Goal: Task Accomplishment & Management: Use online tool/utility

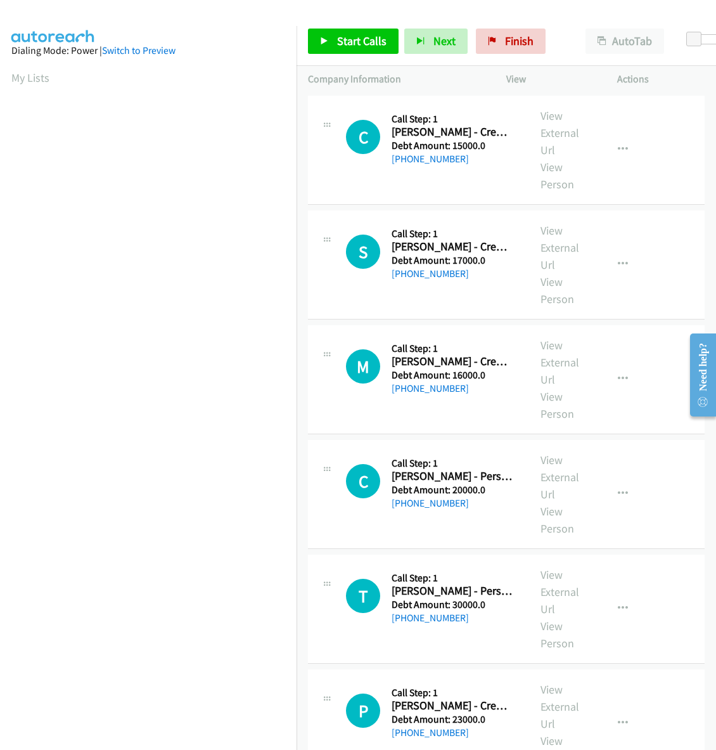
scroll to position [0, 1]
click at [0, 0] on html "Start Calls Pause Next Finish Paused AutoTab AutoTab 0 Company Information Info…" at bounding box center [358, 30] width 716 height 60
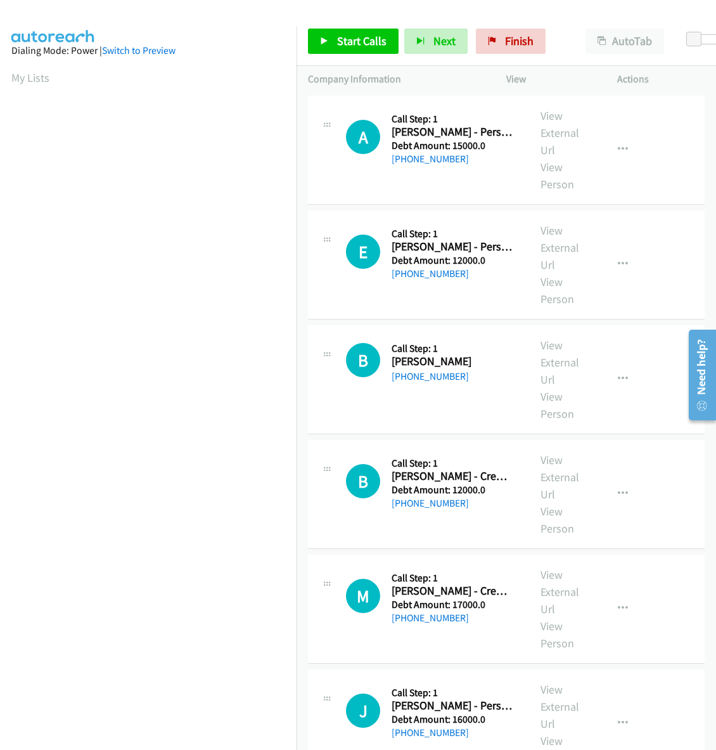
scroll to position [0, 2]
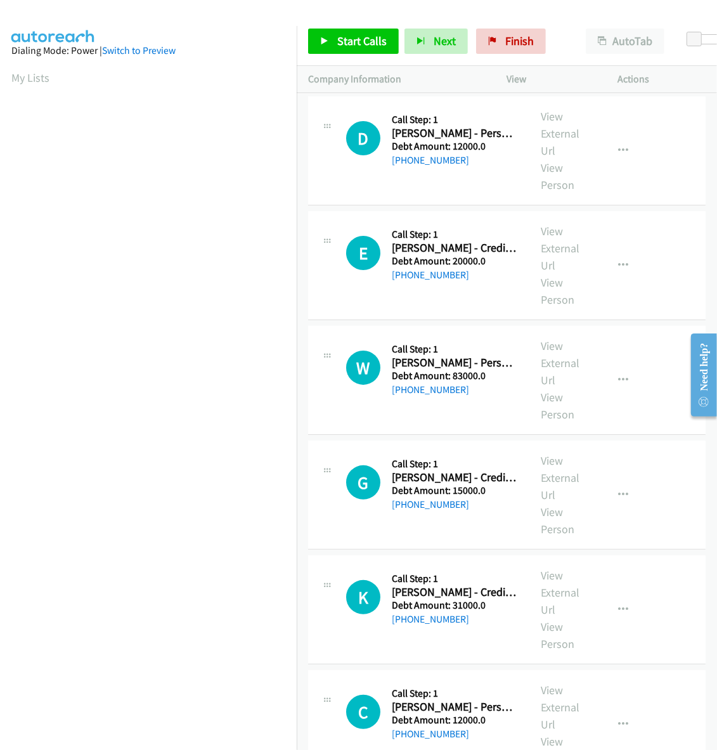
scroll to position [0, 2]
click at [353, 53] on link "Start Calls" at bounding box center [353, 41] width 91 height 25
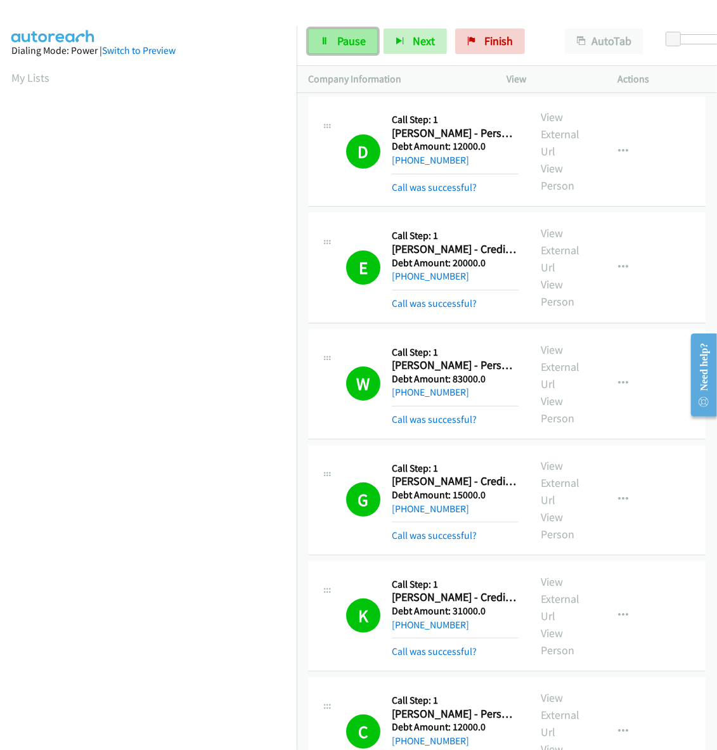
click at [356, 42] on span "Pause" at bounding box center [351, 41] width 29 height 15
click at [360, 39] on span "Start Calls" at bounding box center [361, 41] width 49 height 15
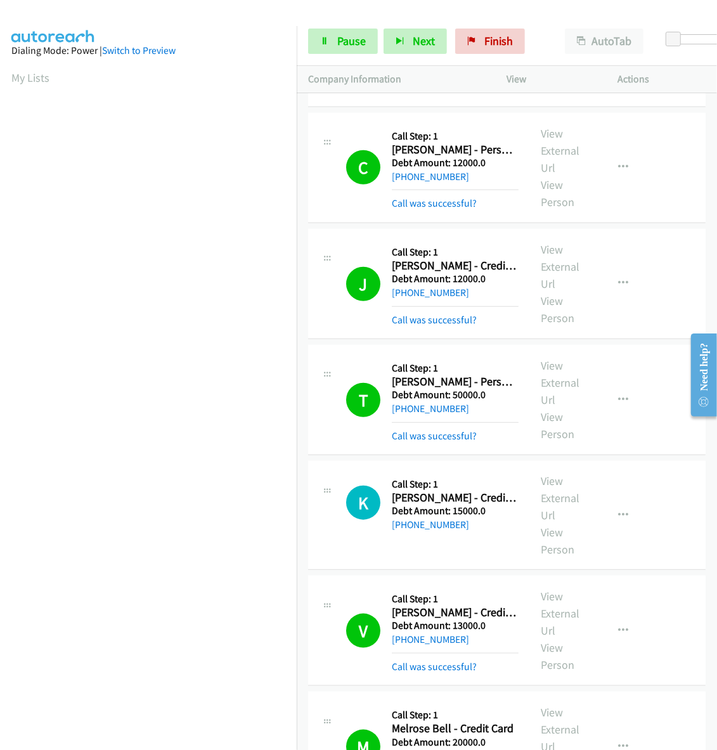
scroll to position [1693, 0]
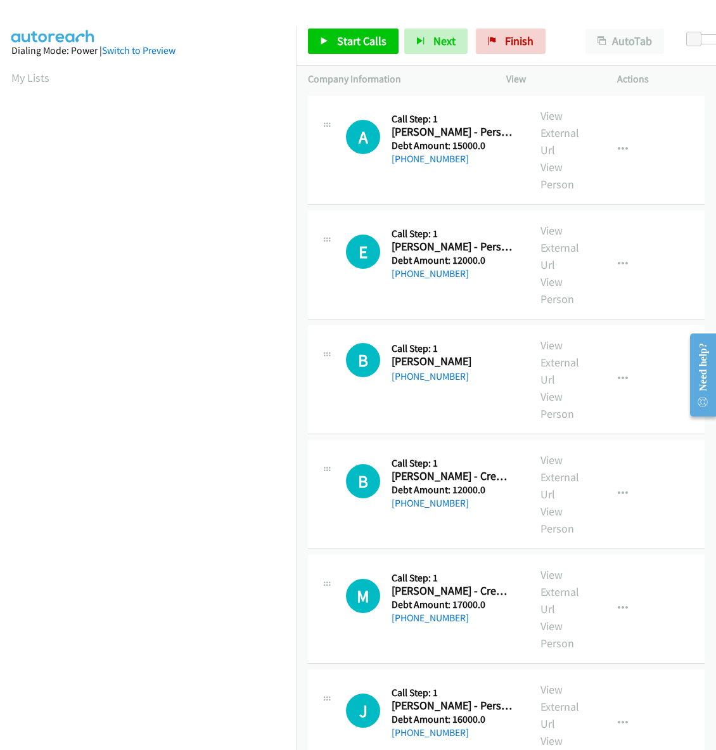
scroll to position [0, 2]
click at [369, 32] on link "Start Calls" at bounding box center [353, 41] width 91 height 25
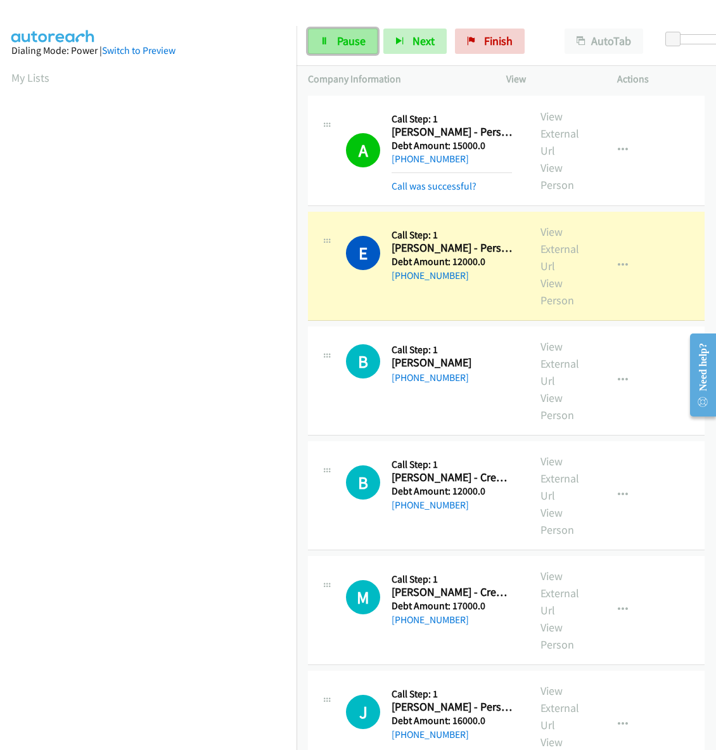
click at [340, 46] on span "Pause" at bounding box center [351, 41] width 29 height 15
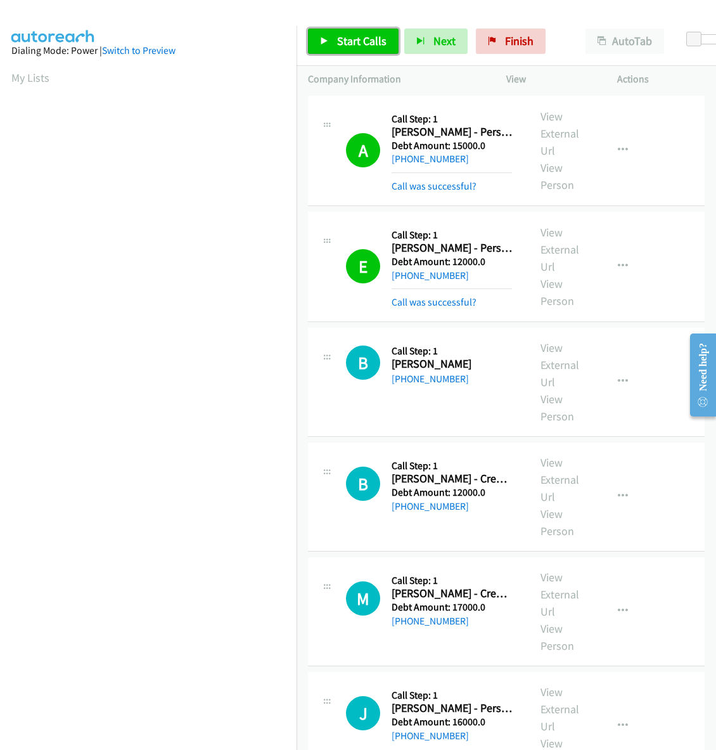
click at [330, 41] on link "Start Calls" at bounding box center [353, 41] width 91 height 25
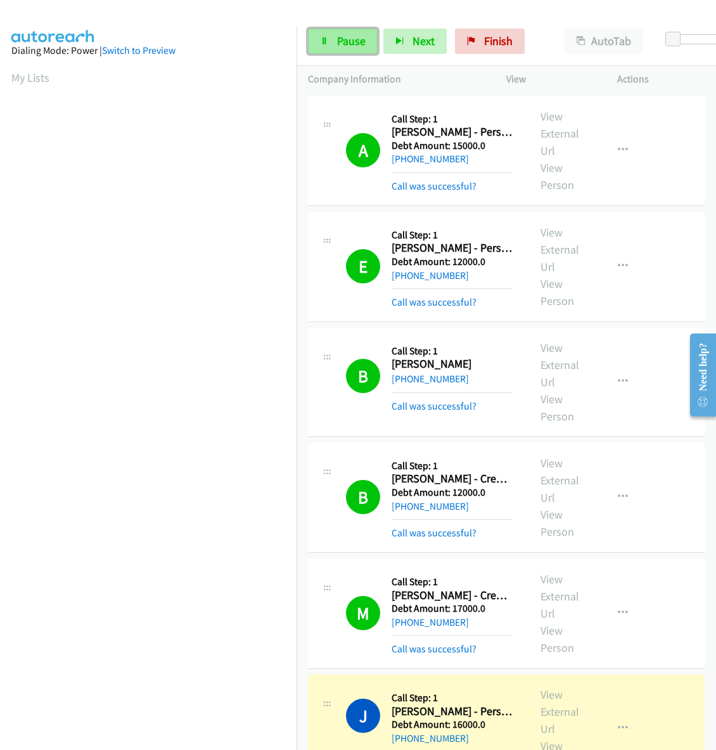
click at [330, 29] on link "Pause" at bounding box center [343, 41] width 70 height 25
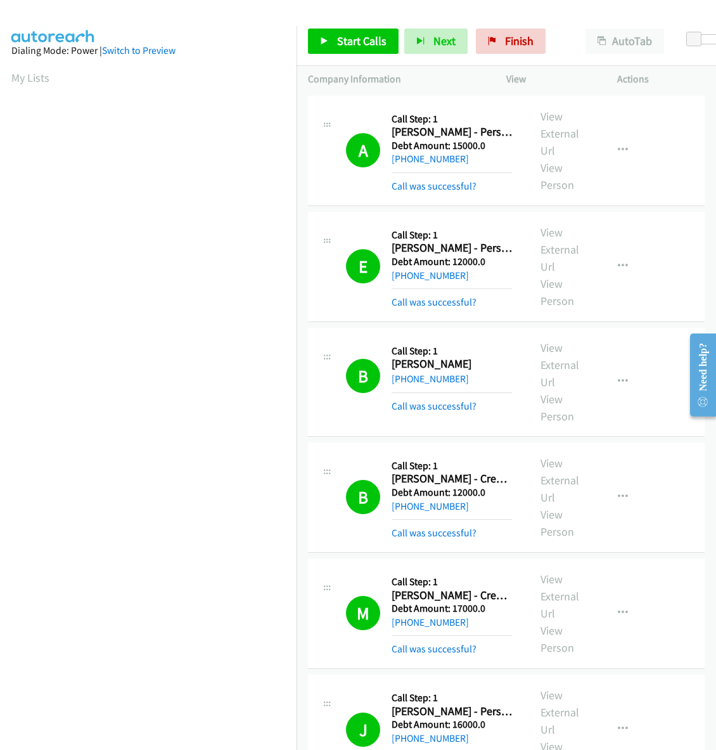
click at [369, 37] on span "Start Calls" at bounding box center [361, 41] width 49 height 15
click at [404, 39] on link "Pause" at bounding box center [416, 35] width 25 height 13
click at [354, 42] on span "Start Calls" at bounding box center [361, 41] width 49 height 15
click at [416, 46] on span "Pause" at bounding box center [430, 53] width 29 height 15
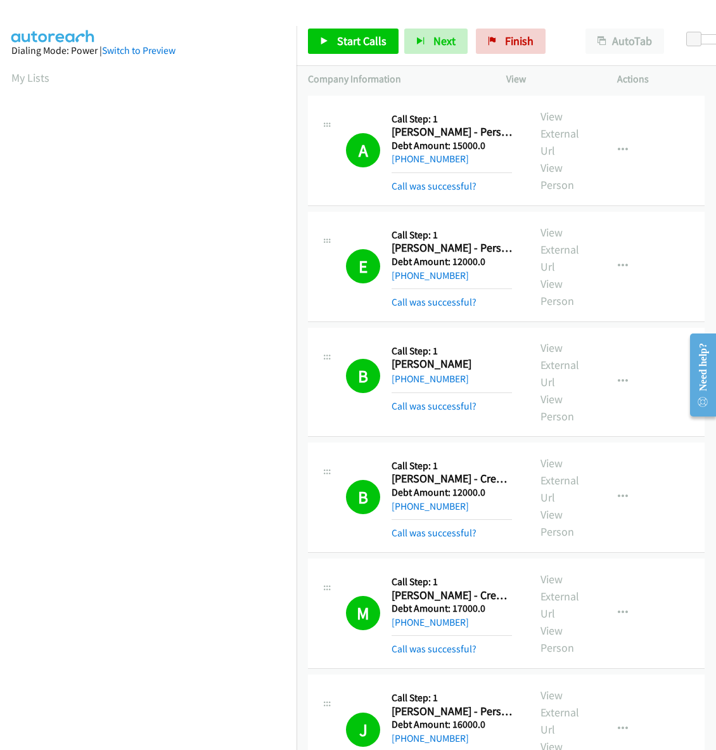
click at [328, 39] on link "Start Calls" at bounding box center [353, 41] width 91 height 25
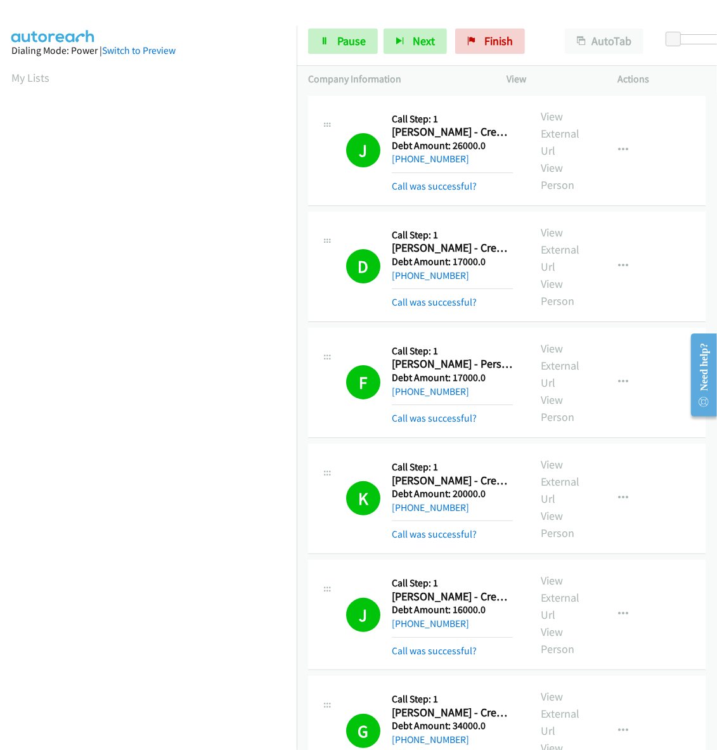
scroll to position [411, 0]
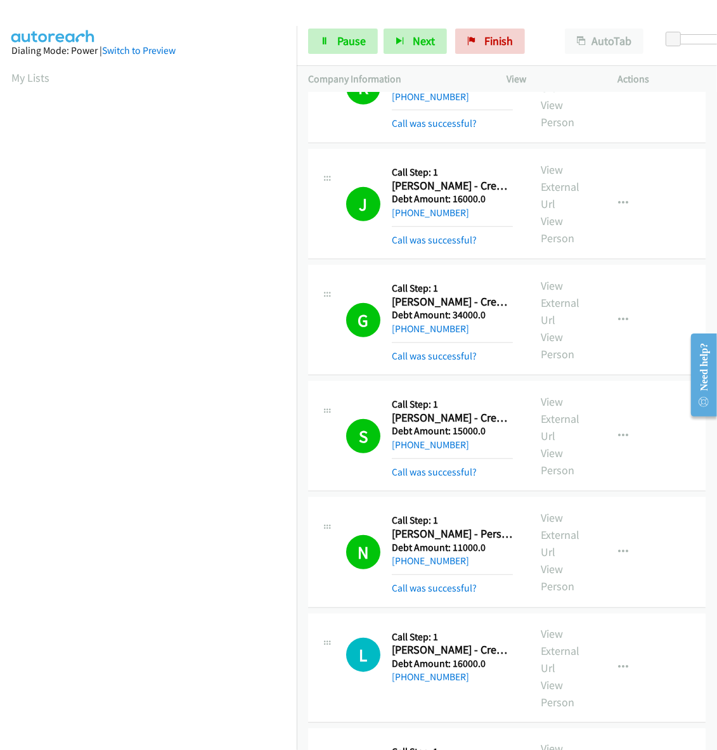
click at [451, 558] on div "Callback Scheduled Call Step: 1 [PERSON_NAME] - Personal Loan America/New_York …" at bounding box center [452, 551] width 121 height 87
click at [43, 77] on link "My Lists" at bounding box center [30, 77] width 38 height 15
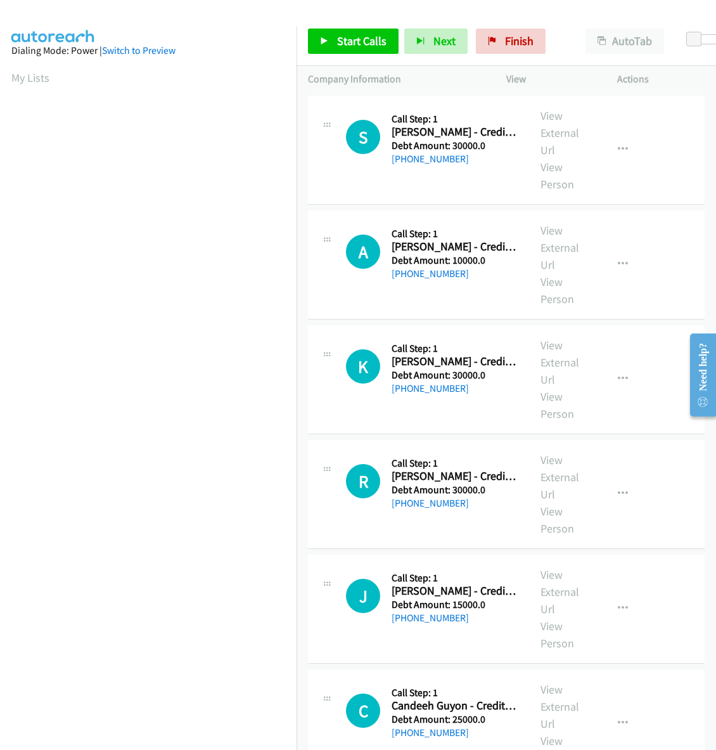
scroll to position [0, 2]
click at [349, 41] on span "Start Calls" at bounding box center [361, 41] width 49 height 15
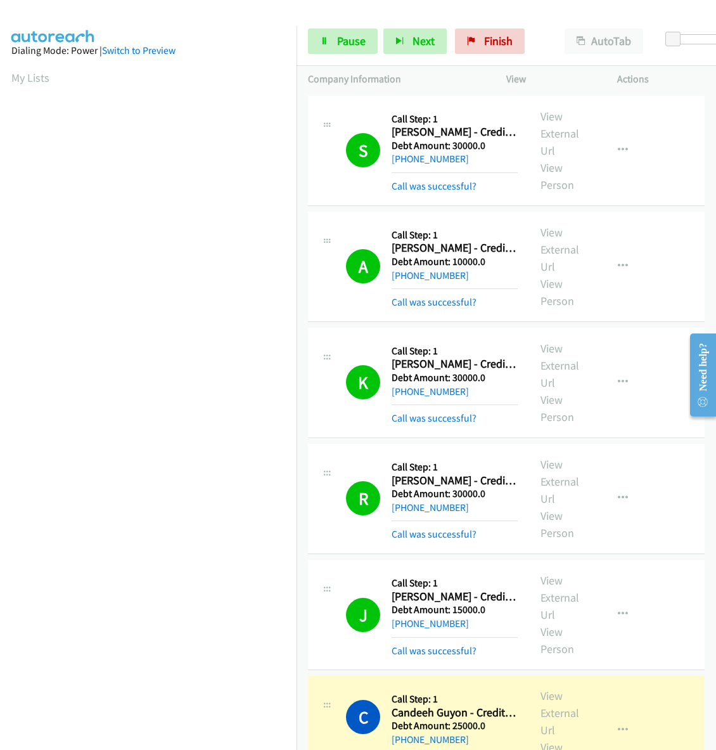
scroll to position [565, 0]
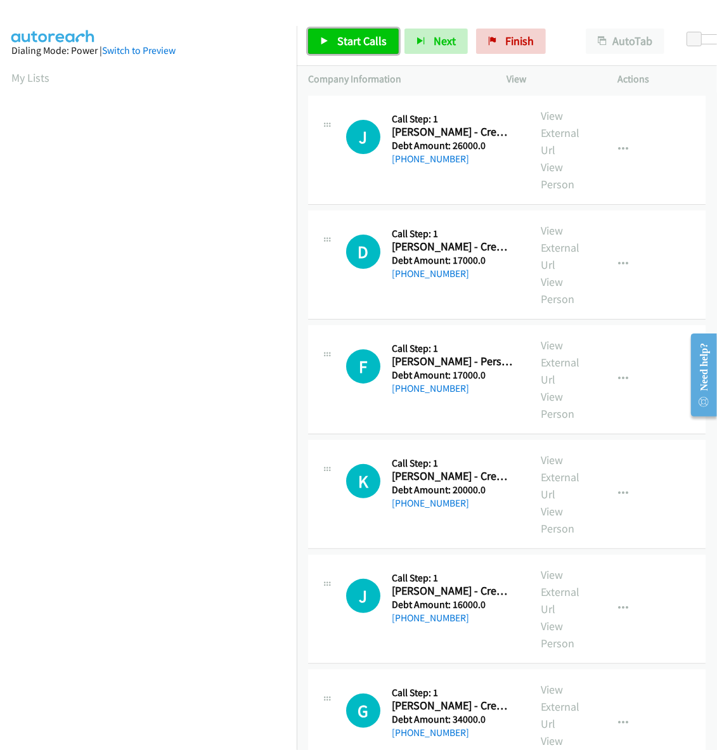
click at [347, 37] on span "Start Calls" at bounding box center [361, 41] width 49 height 15
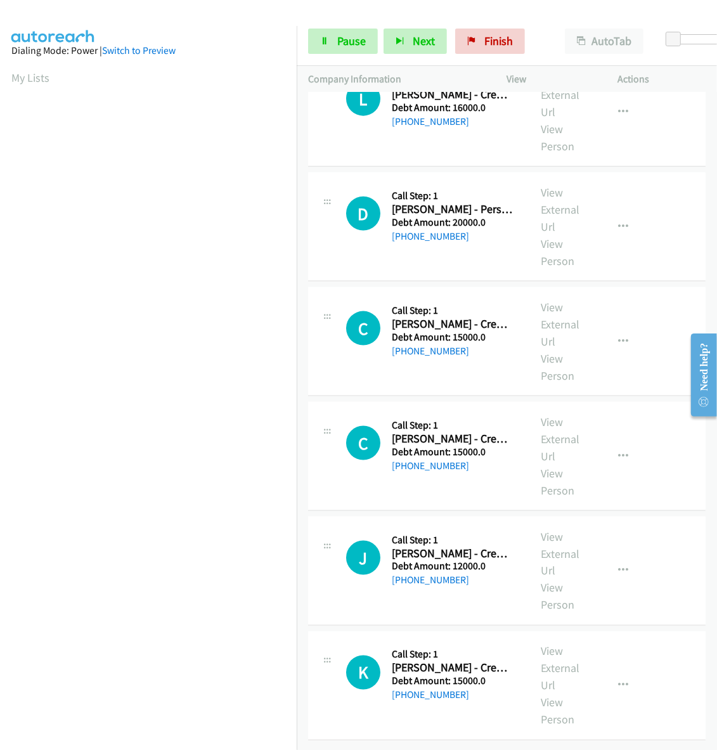
scroll to position [411, 0]
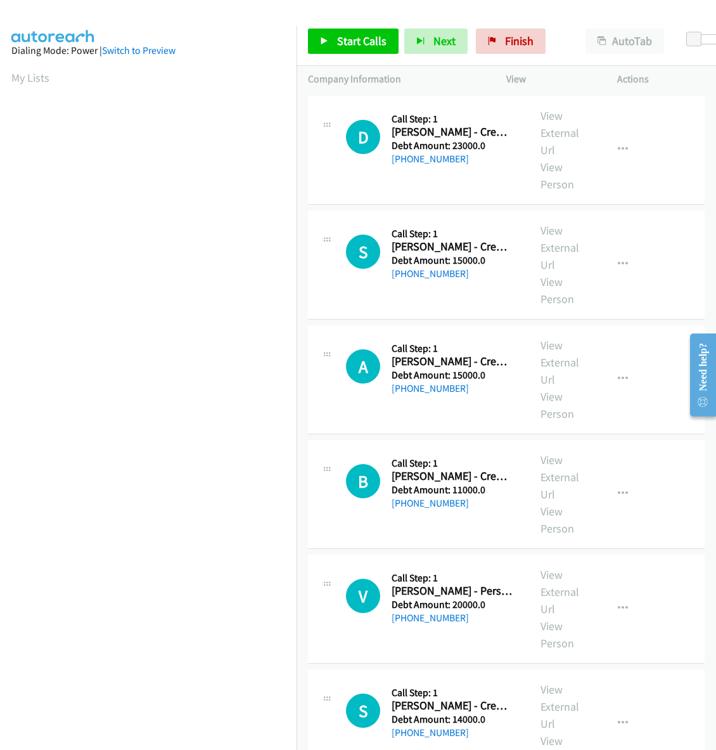
scroll to position [0, 2]
click at [363, 42] on span "Start Calls" at bounding box center [361, 41] width 49 height 15
click at [416, 46] on span "Pause" at bounding box center [430, 53] width 29 height 15
click at [345, 30] on link "Start Calls" at bounding box center [353, 41] width 91 height 25
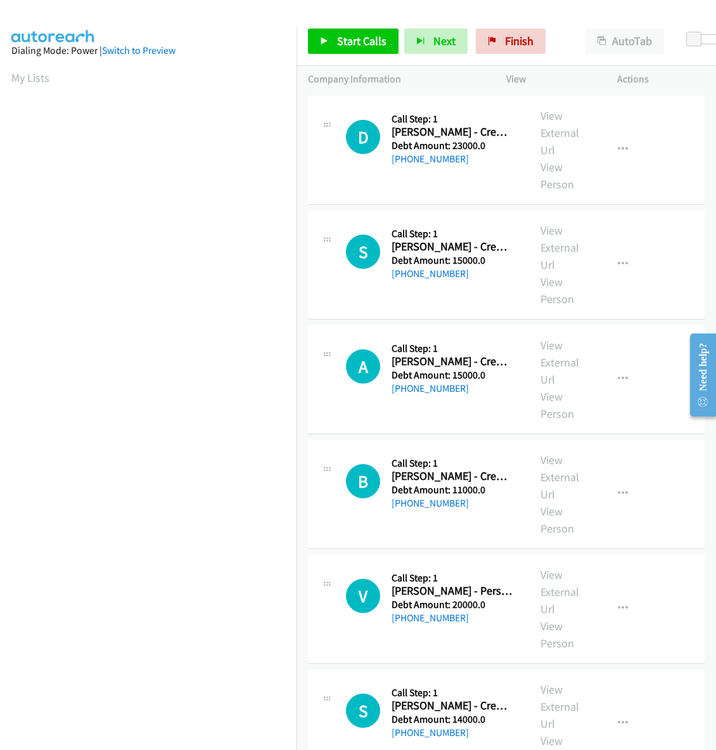
scroll to position [0, 0]
click at [416, 40] on icon at bounding box center [420, 41] width 9 height 9
click at [416, 46] on span "Pause" at bounding box center [430, 53] width 29 height 15
click at [360, 39] on span "Start Calls" at bounding box center [361, 41] width 49 height 15
click at [416, 46] on span "Pause" at bounding box center [430, 53] width 29 height 15
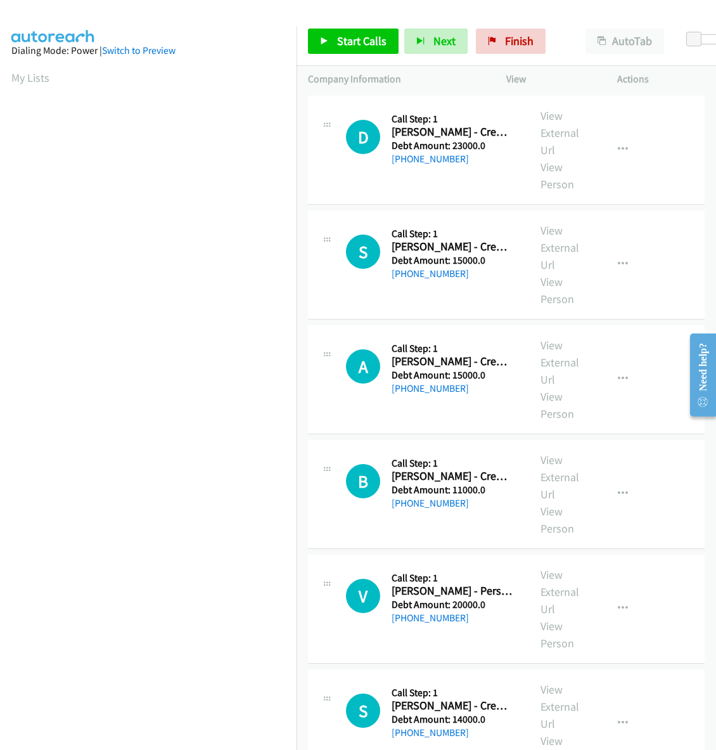
click at [339, 48] on span "Start Calls" at bounding box center [361, 41] width 49 height 15
drag, startPoint x: 393, startPoint y: 426, endPoint x: 471, endPoint y: 459, distance: 84.9
click div "Callback Scheduled Call Step: 1 Amir Hussain - Credit Card America/New_York Deb…"
copy div "Call Step: 1 Amir Hussain - Credit Card America/New_York Debt Amount: 25000.0 +…"
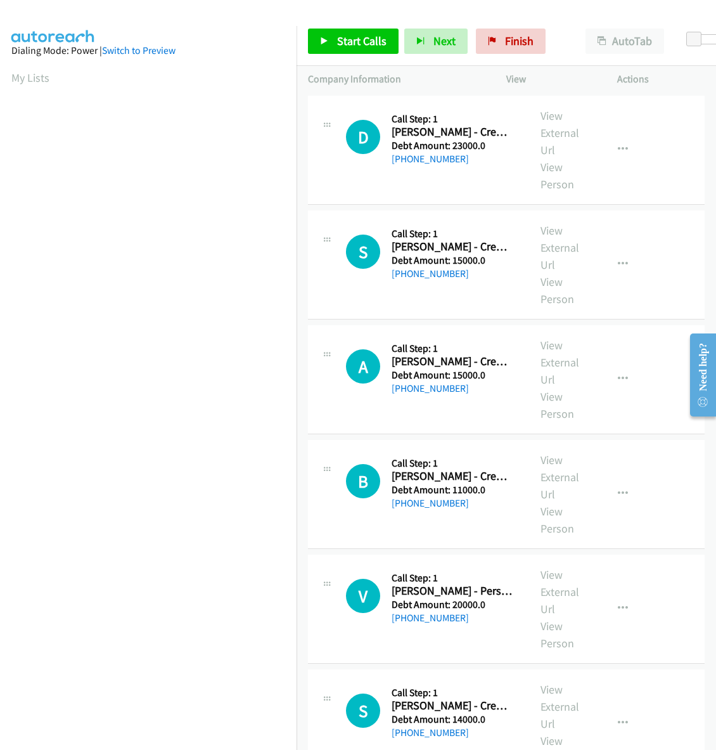
click at [416, 46] on span "Pause" at bounding box center [430, 53] width 29 height 15
click at [365, 35] on span "Start Calls" at bounding box center [361, 41] width 49 height 15
click at [416, 46] on span "Pause" at bounding box center [430, 53] width 29 height 15
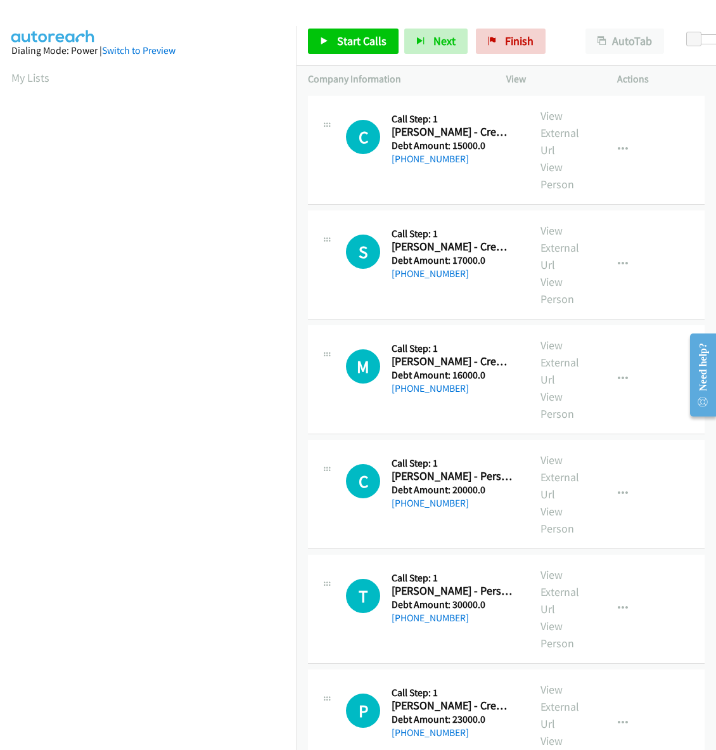
click at [341, 51] on link "Start Calls" at bounding box center [353, 41] width 91 height 25
click at [416, 46] on span "Pause" at bounding box center [430, 53] width 29 height 15
click at [210, 82] on section "My Lists" at bounding box center [148, 77] width 274 height 17
